Goal: Task Accomplishment & Management: Use online tool/utility

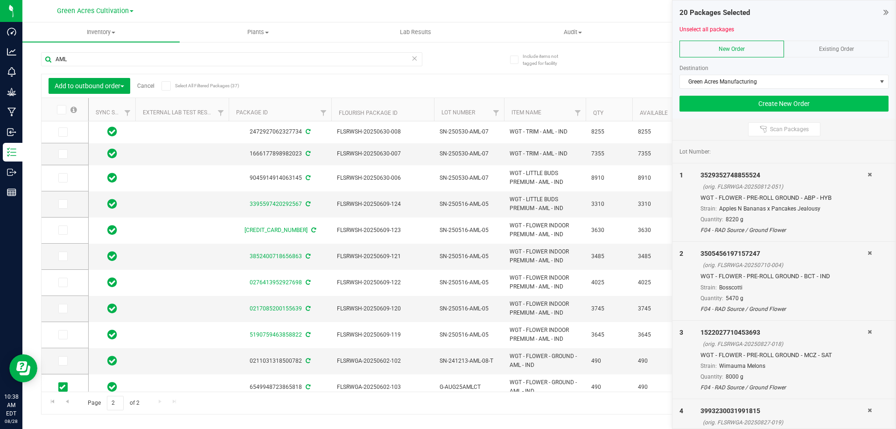
scroll to position [93, 0]
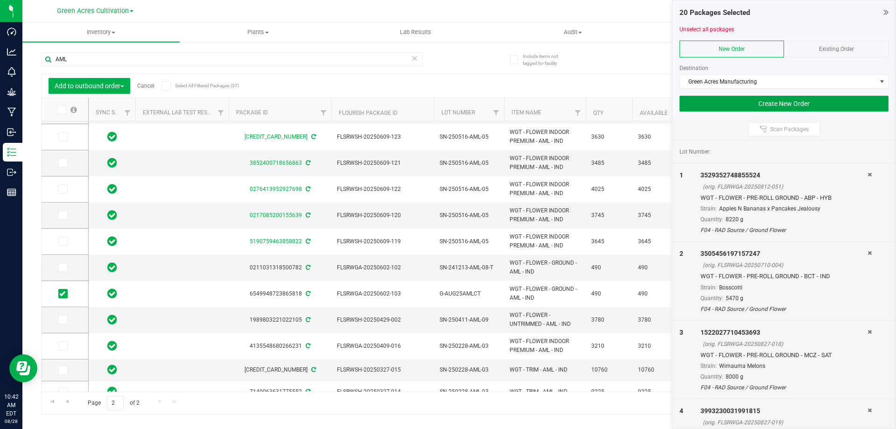
click at [777, 106] on button "Create New Order" at bounding box center [784, 104] width 209 height 16
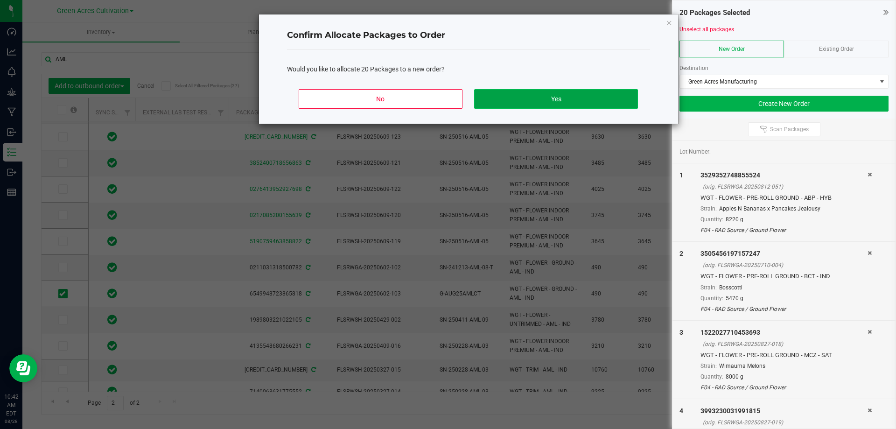
click at [587, 104] on button "Yes" at bounding box center [555, 99] width 163 height 20
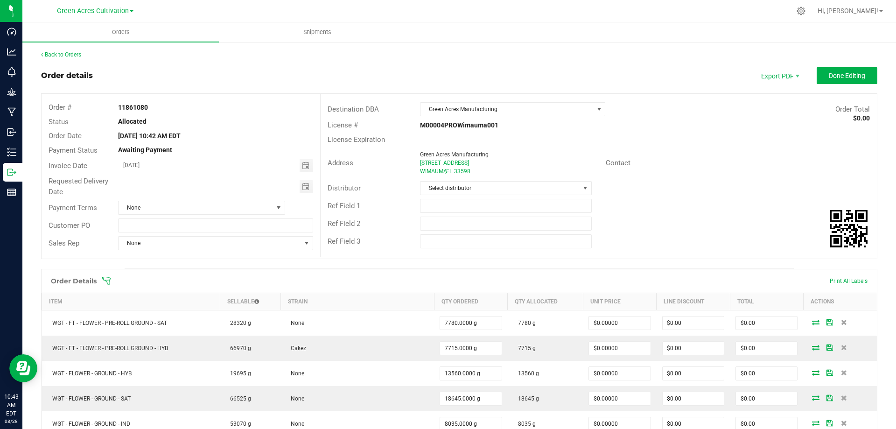
click at [132, 106] on strong "11861080" at bounding box center [133, 107] width 30 height 7
copy strong "11861080"
click at [852, 74] on span "Done Editing" at bounding box center [847, 75] width 36 height 7
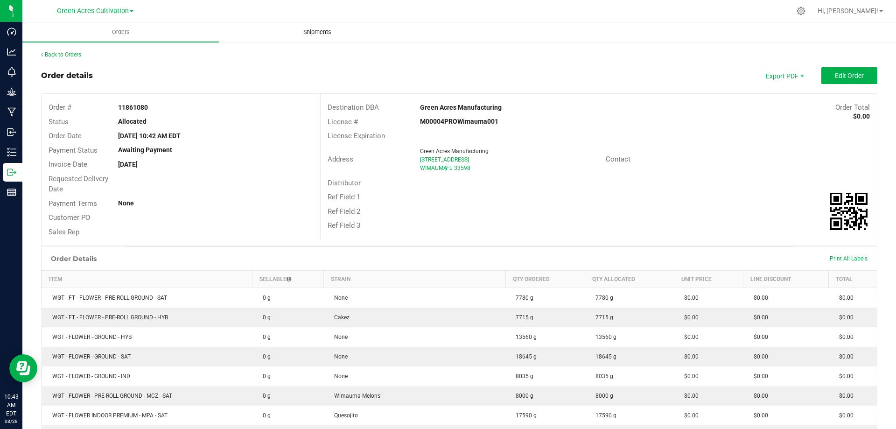
click at [326, 31] on span "Shipments" at bounding box center [317, 32] width 53 height 8
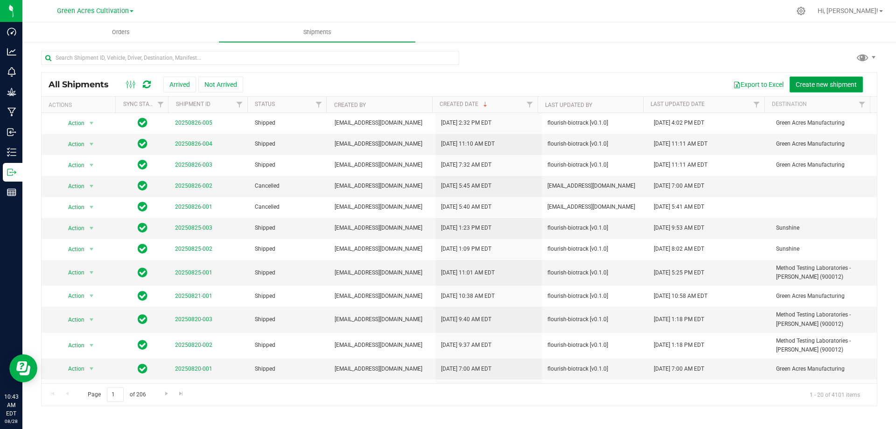
click at [840, 79] on button "Create new shipment" at bounding box center [826, 85] width 73 height 16
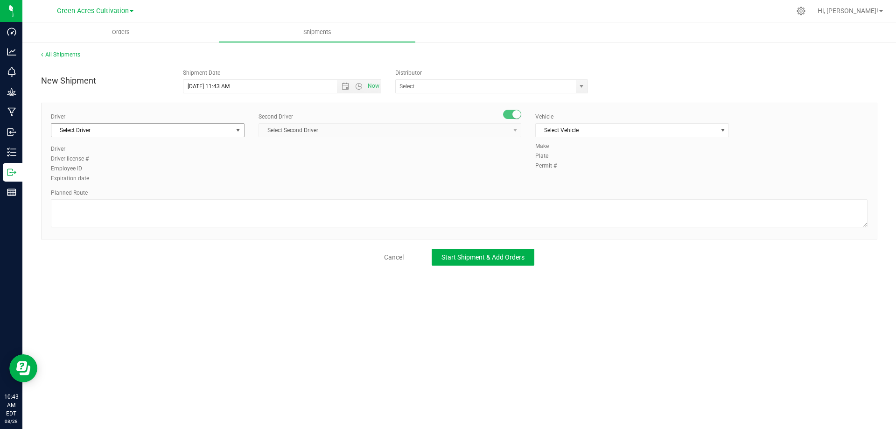
click at [188, 129] on span "Select Driver" at bounding box center [141, 130] width 181 height 13
click at [121, 172] on li "BT Driver1" at bounding box center [147, 169] width 193 height 14
type input "bt"
click at [429, 130] on span "Select Second Driver" at bounding box center [384, 130] width 250 height 13
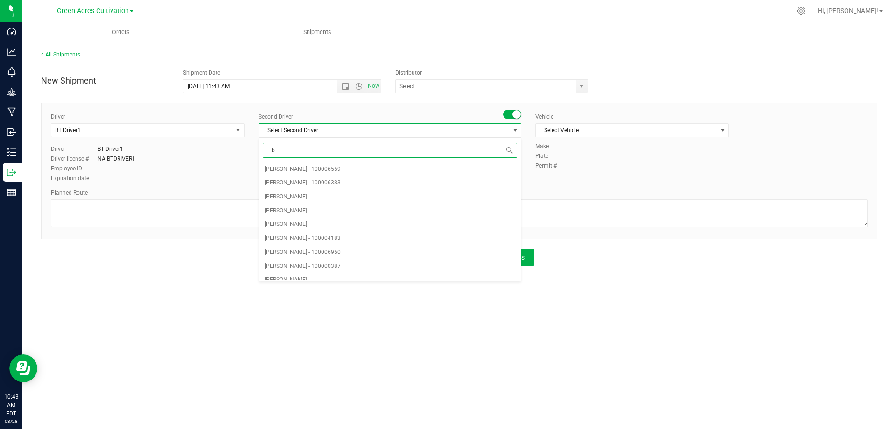
type input "bt"
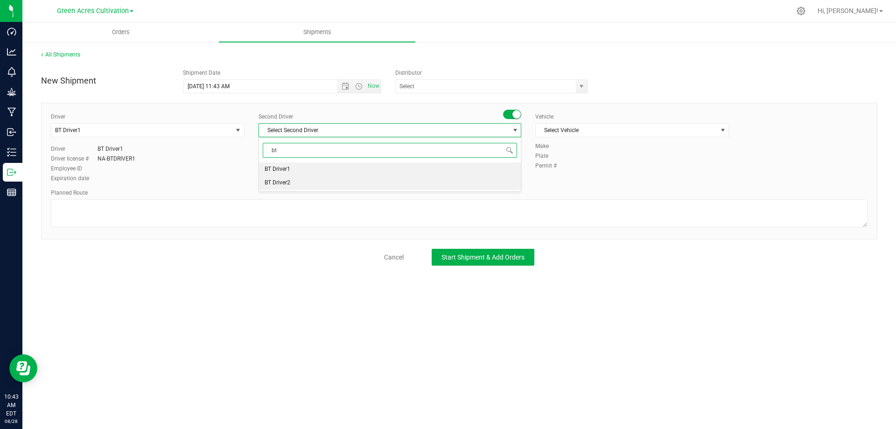
click at [340, 180] on li "BT Driver2" at bounding box center [390, 183] width 262 height 14
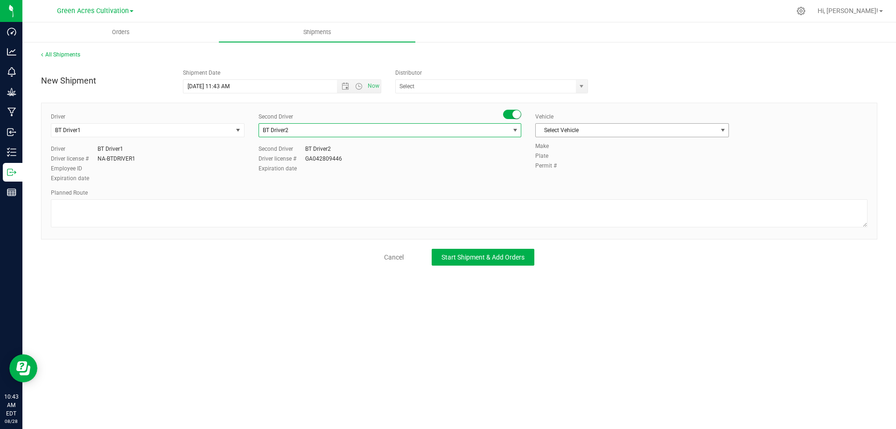
click at [567, 126] on span "Select Vehicle" at bounding box center [626, 130] width 181 height 13
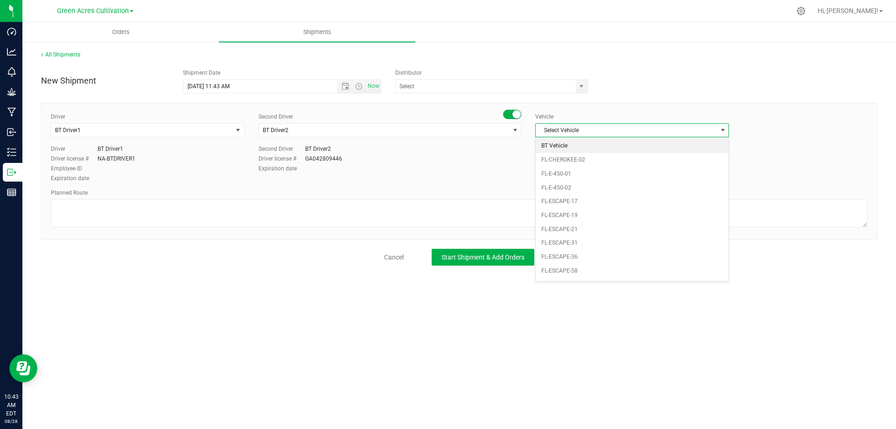
click at [560, 144] on li "BT Vehicle" at bounding box center [632, 146] width 193 height 14
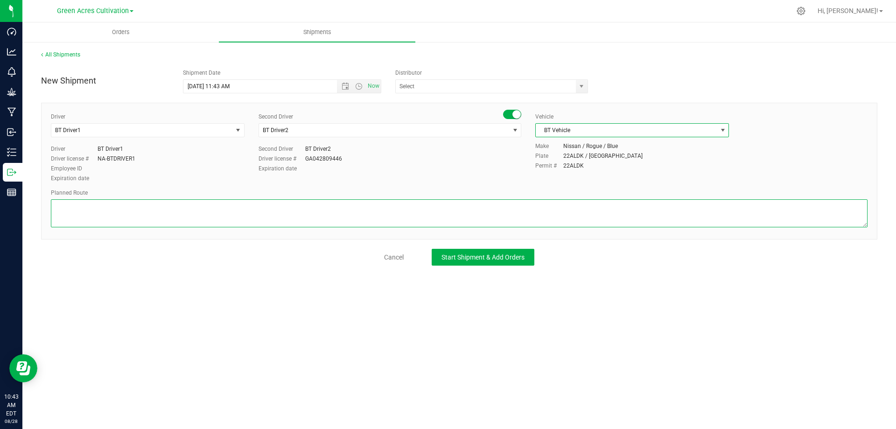
click at [135, 213] on textarea at bounding box center [459, 213] width 817 height 28
type textarea "GA Cultivation to GA Manufacturing"
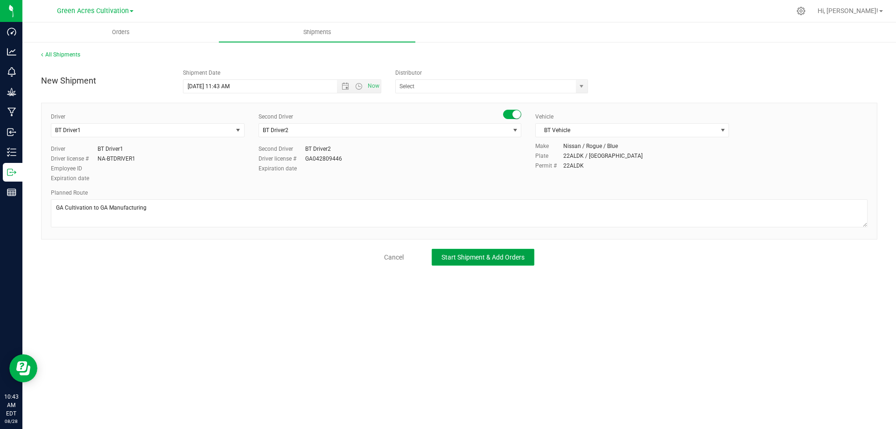
click at [451, 253] on span "Start Shipment & Add Orders" at bounding box center [483, 256] width 83 height 7
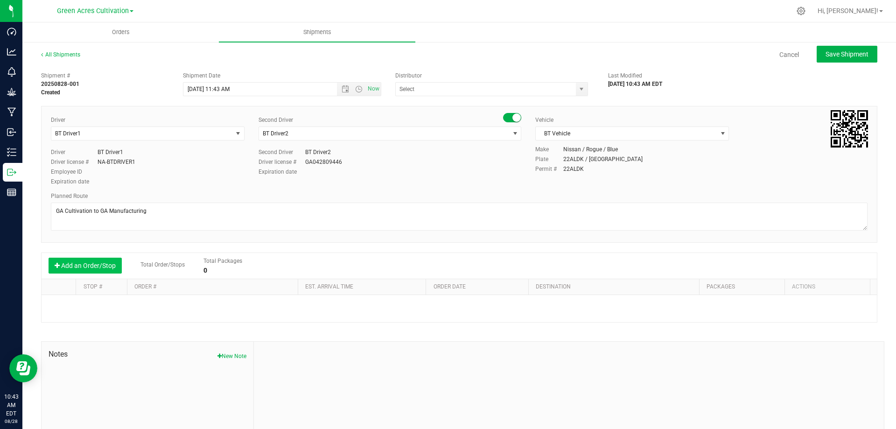
click at [93, 267] on button "Add an Order/Stop" at bounding box center [85, 266] width 73 height 16
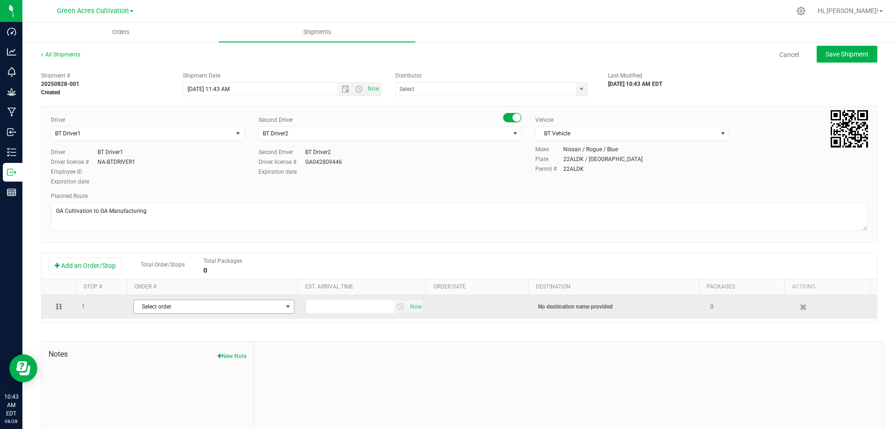
click at [172, 306] on span "Select order" at bounding box center [208, 306] width 148 height 13
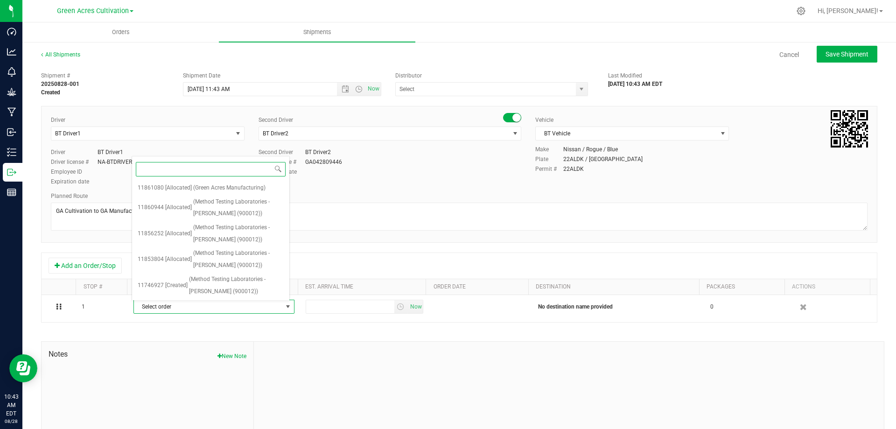
paste input "11861080"
type input "11861080"
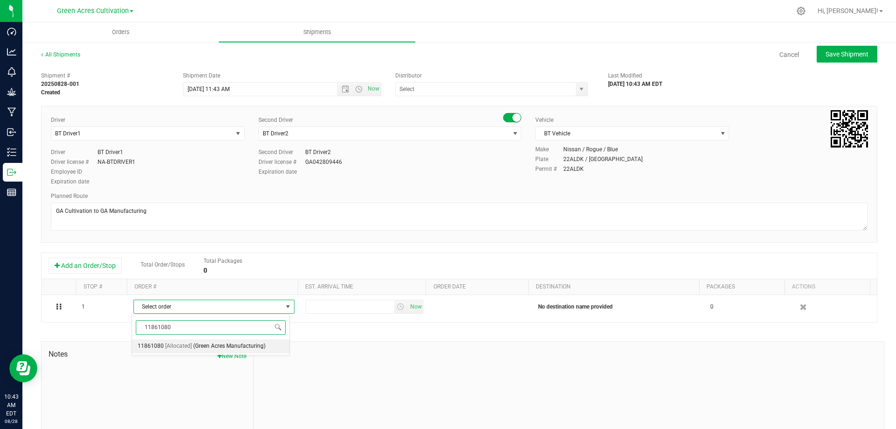
click at [234, 344] on span "(Green Acres Manufacturing)" at bounding box center [229, 346] width 72 height 12
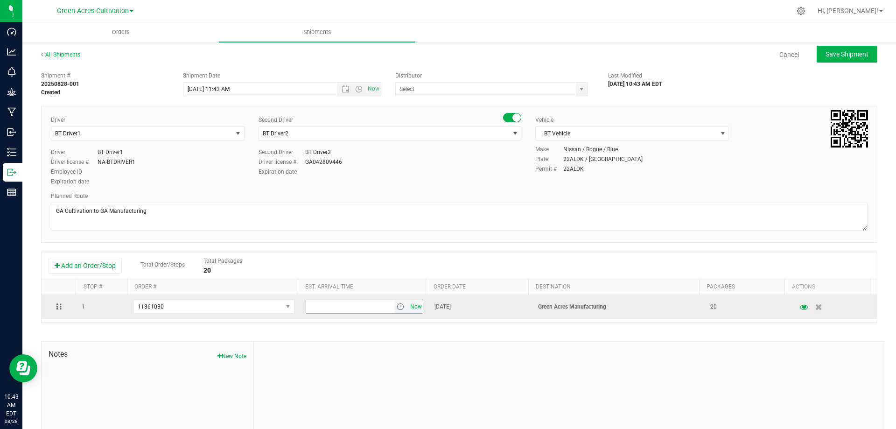
click at [410, 307] on span "Now" at bounding box center [416, 307] width 16 height 14
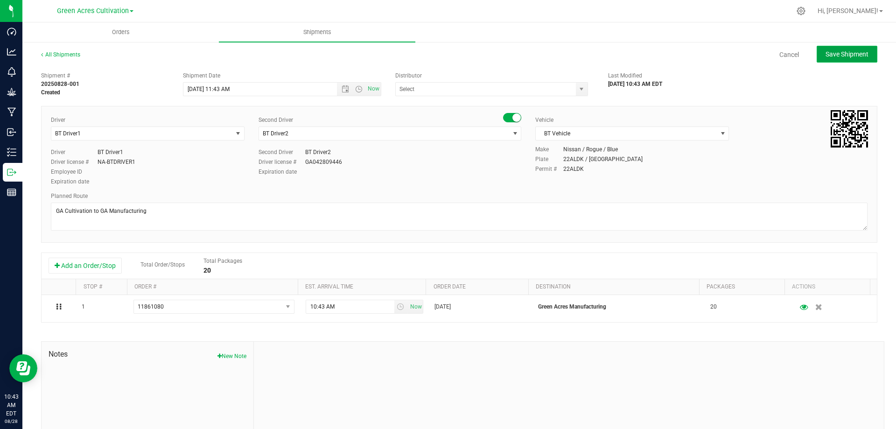
click at [851, 56] on span "Save Shipment" at bounding box center [847, 53] width 43 height 7
type input "[DATE] 3:43 PM"
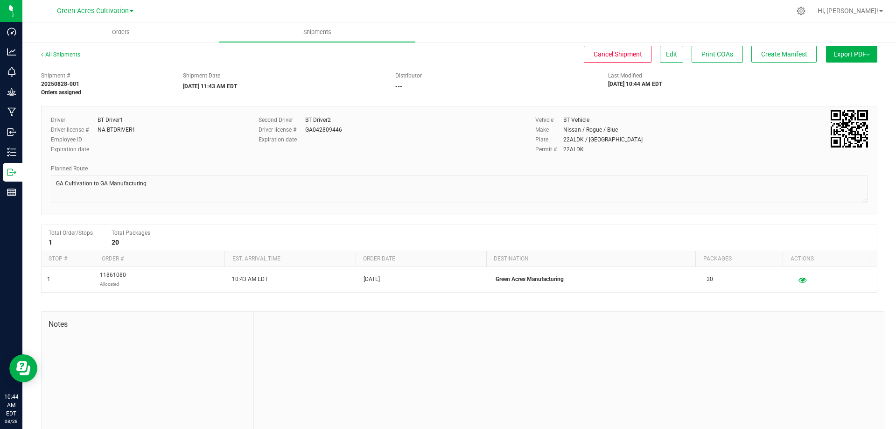
click at [843, 56] on span "Export PDF" at bounding box center [852, 53] width 36 height 7
click at [829, 72] on span "Manifest by Package ID" at bounding box center [837, 74] width 59 height 7
click at [773, 57] on span "Create Manifest" at bounding box center [784, 53] width 46 height 7
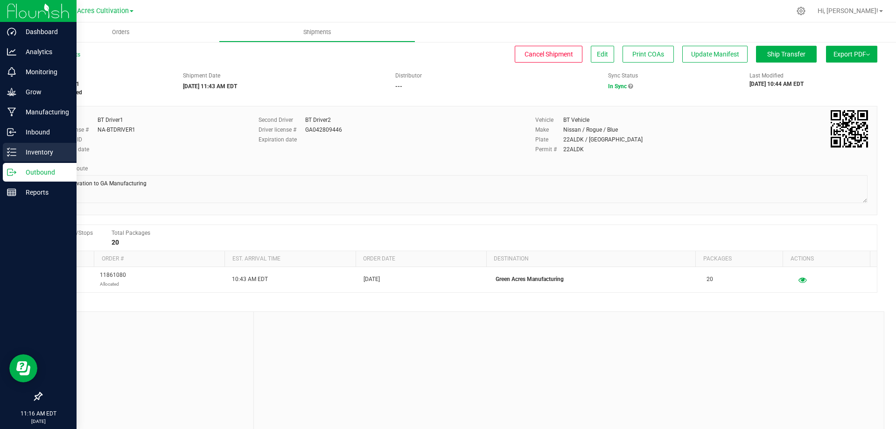
click at [47, 153] on p "Inventory" at bounding box center [44, 152] width 56 height 11
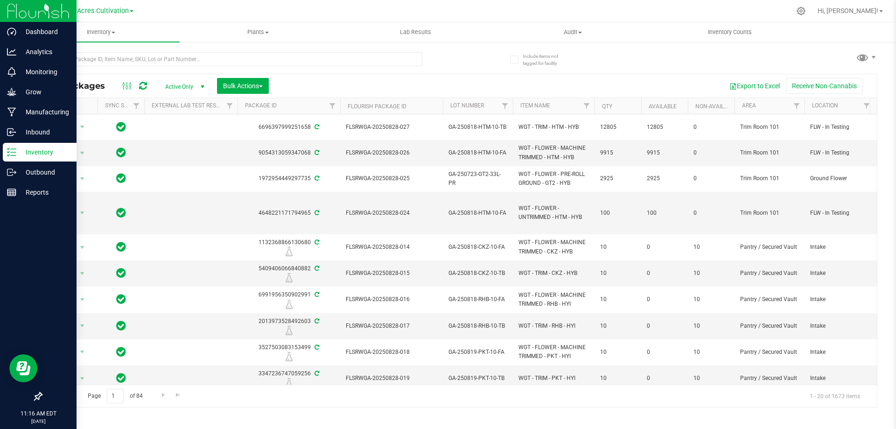
click at [471, 56] on div "All Packages Active Only Active Only Lab Samples Locked All External Internal B…" at bounding box center [459, 225] width 836 height 364
click at [237, 59] on input "text" at bounding box center [231, 59] width 381 height 14
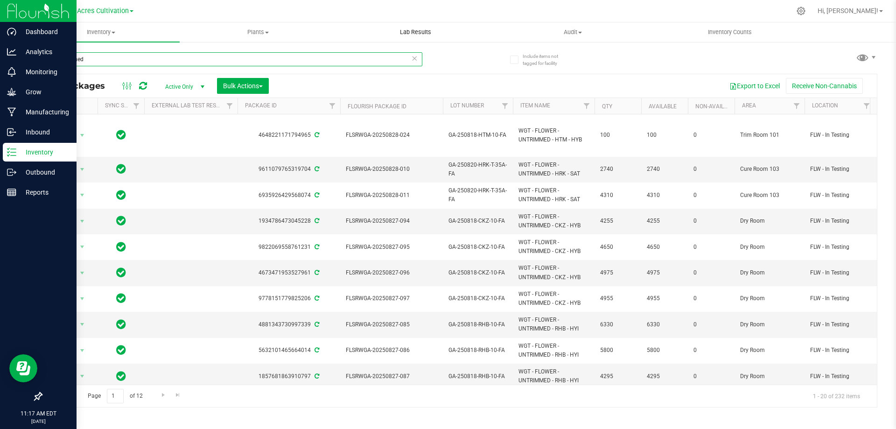
type input "untrimmed"
